Goal: Book appointment/travel/reservation

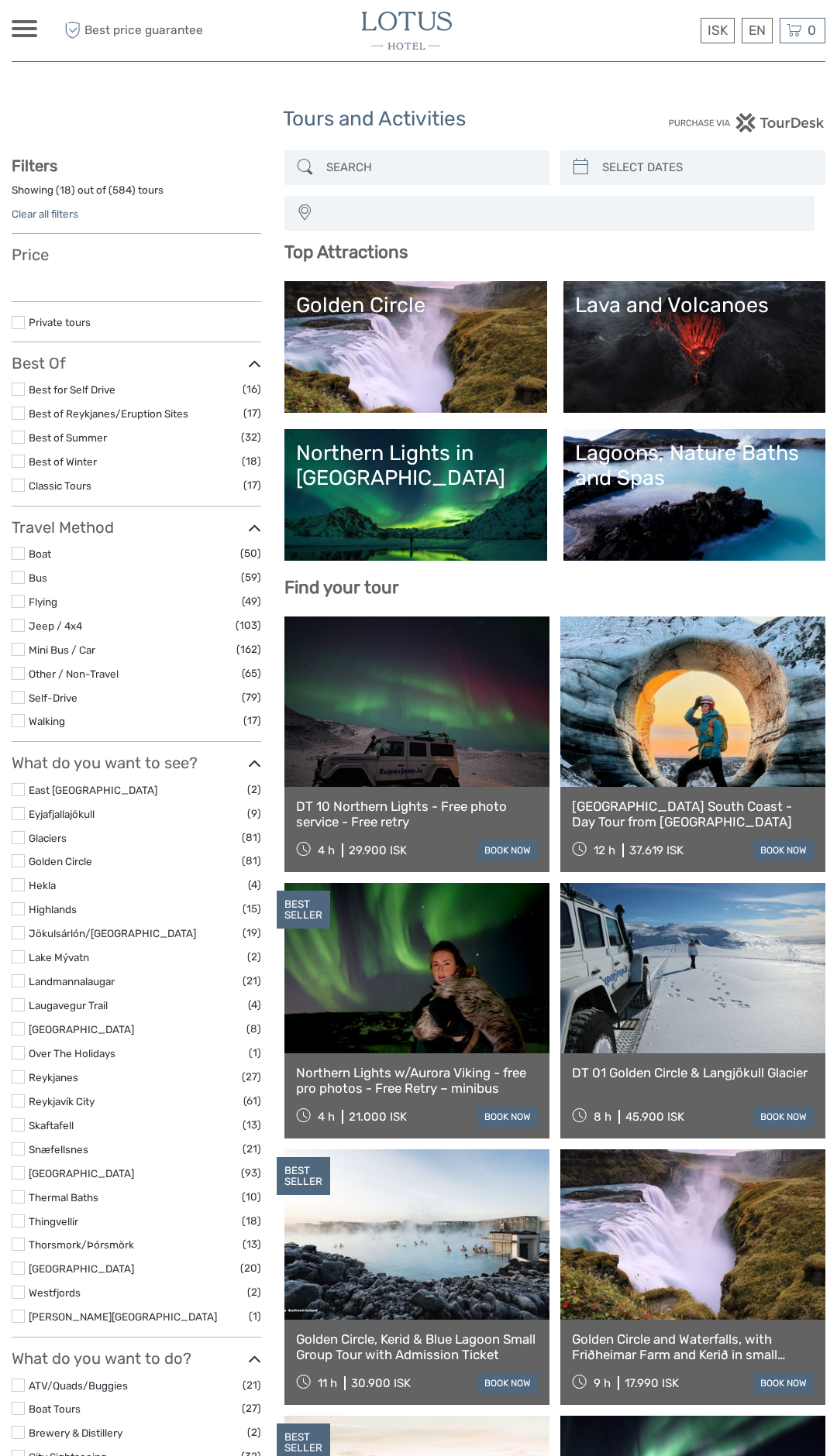
select select
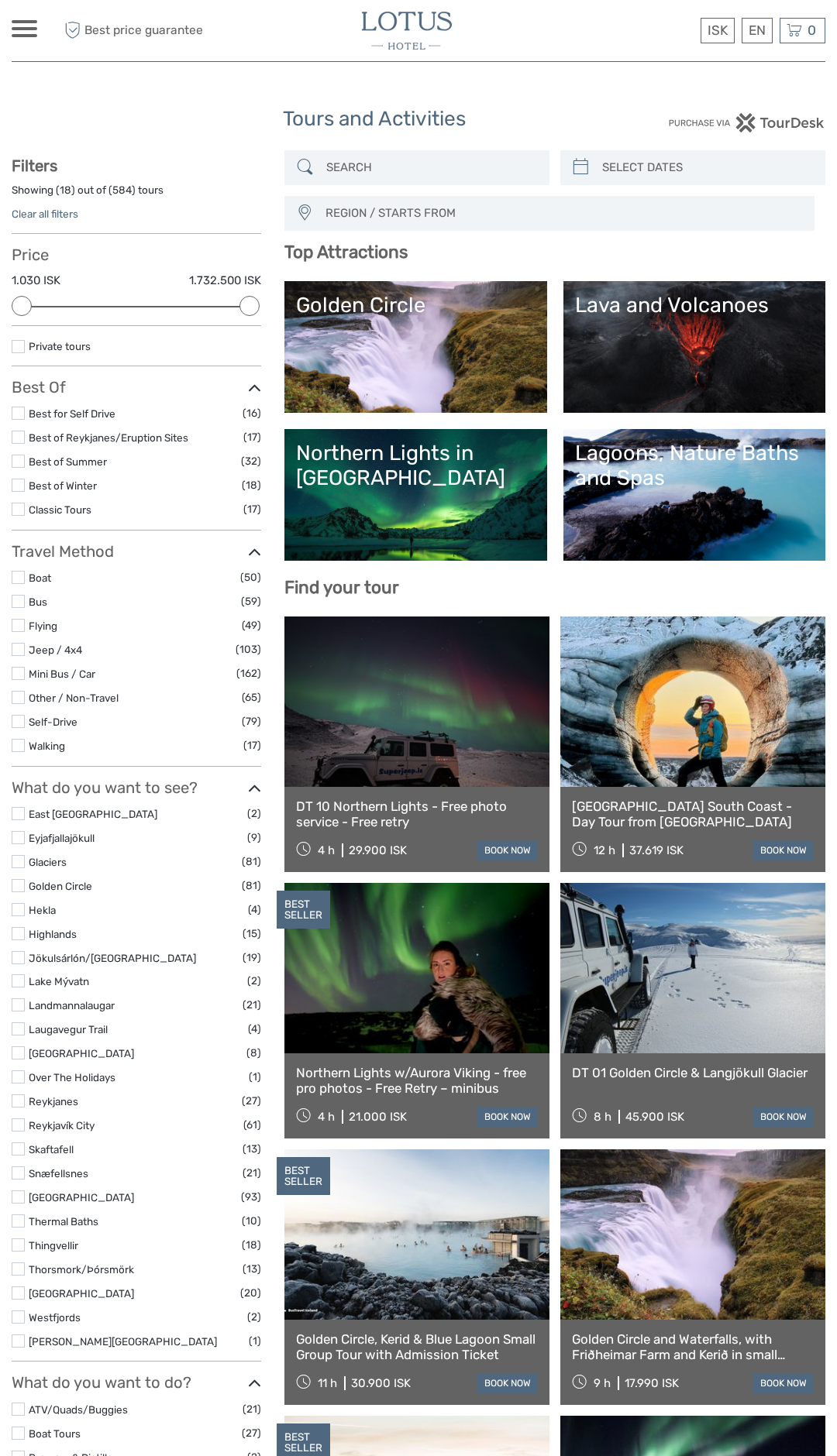
click at [596, 735] on link at bounding box center [692, 701] width 265 height 170
click at [658, 471] on div "Lagoons, Nature Baths and Spas" at bounding box center [694, 465] width 239 height 50
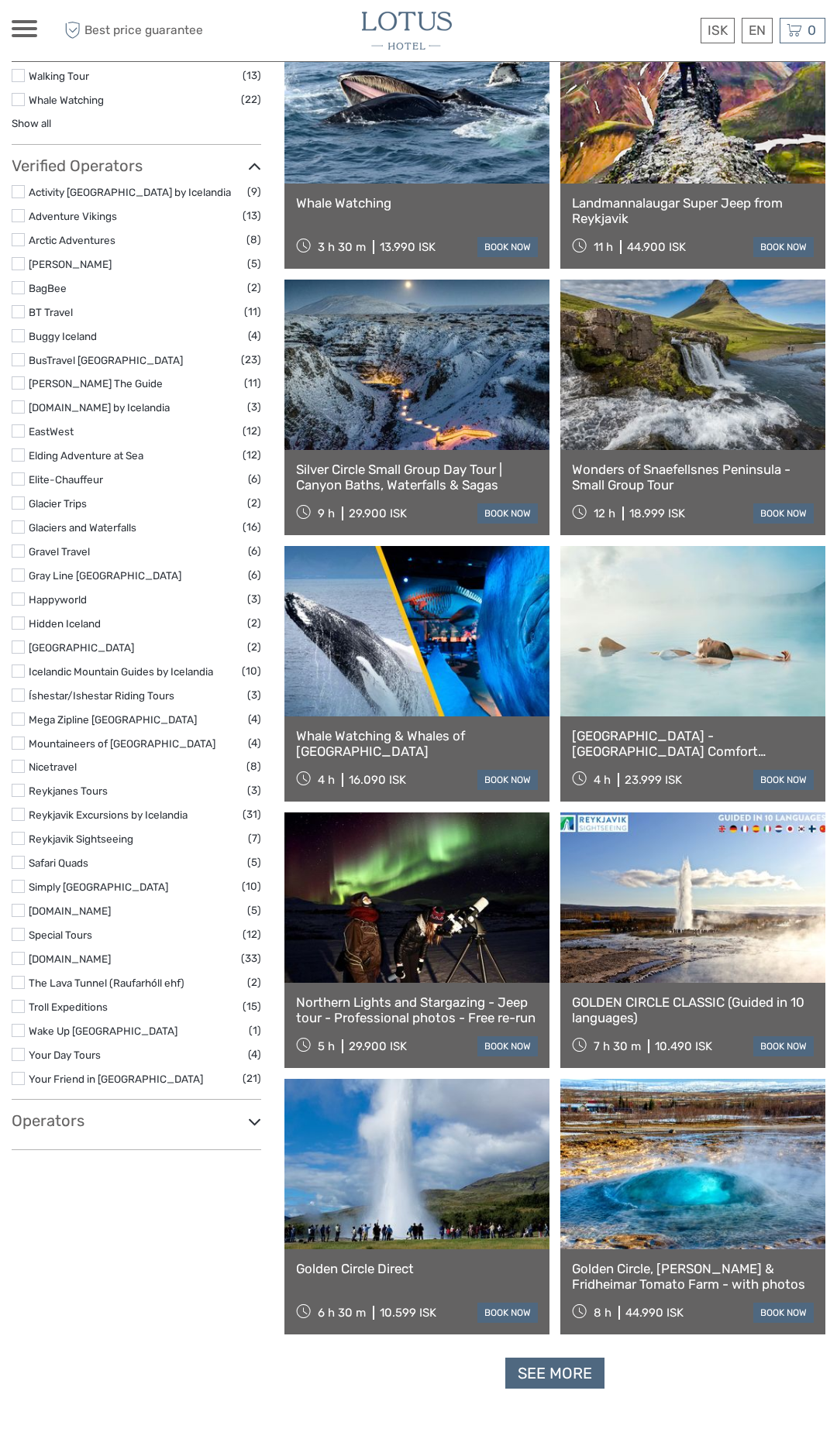
scroll to position [1757, 0]
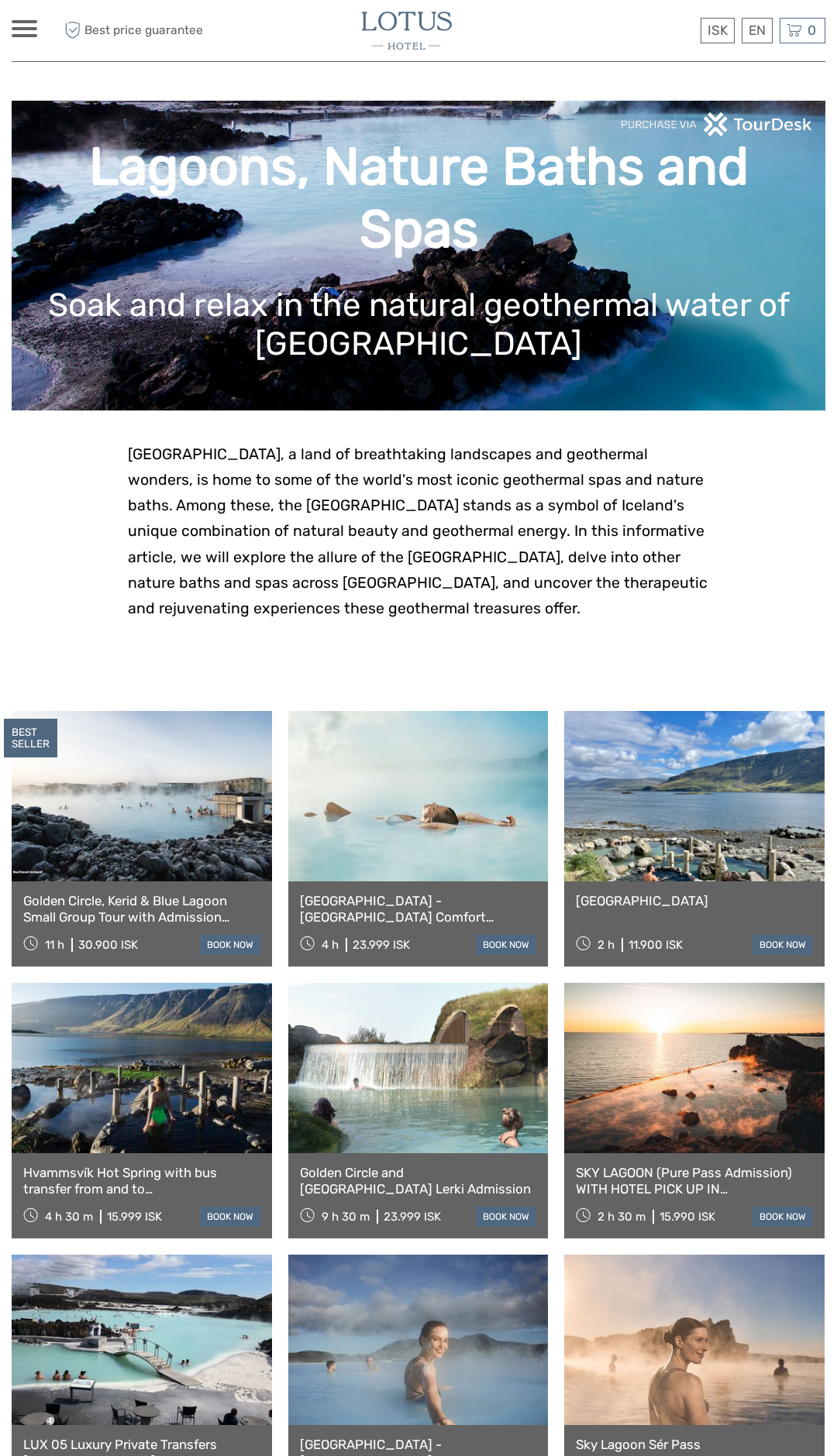
click at [693, 806] on link at bounding box center [693, 796] width 260 height 170
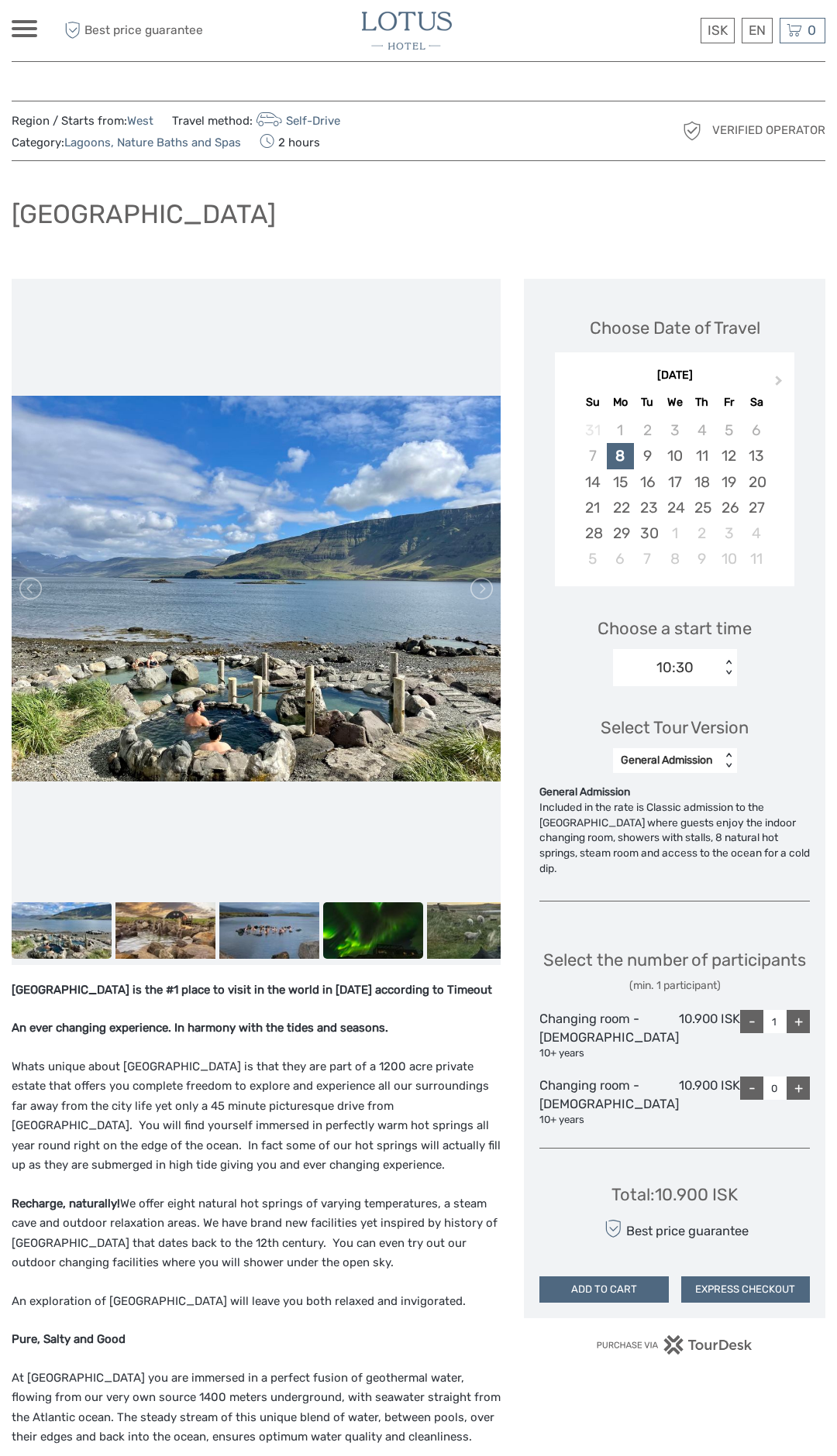
click at [355, 924] on img at bounding box center [372, 930] width 100 height 57
